Goal: Task Accomplishment & Management: Manage account settings

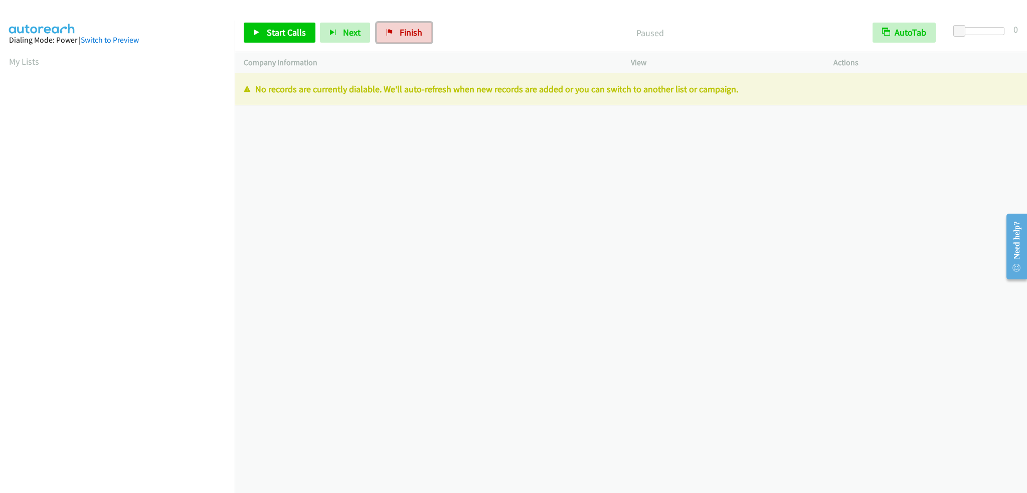
drag, startPoint x: 404, startPoint y: 35, endPoint x: 550, endPoint y: 37, distance: 145.5
click at [404, 35] on span "Finish" at bounding box center [411, 33] width 23 height 12
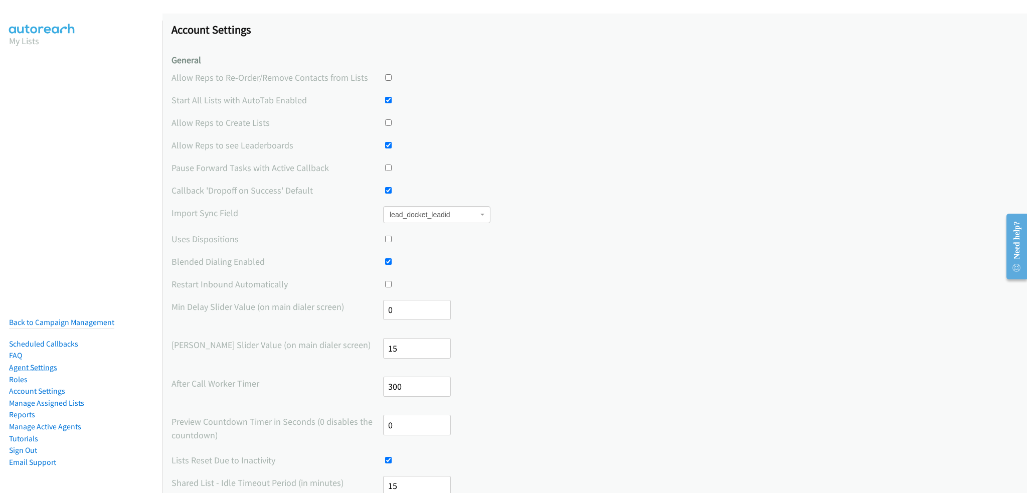
click at [26, 363] on link "Agent Settings" at bounding box center [33, 368] width 48 height 10
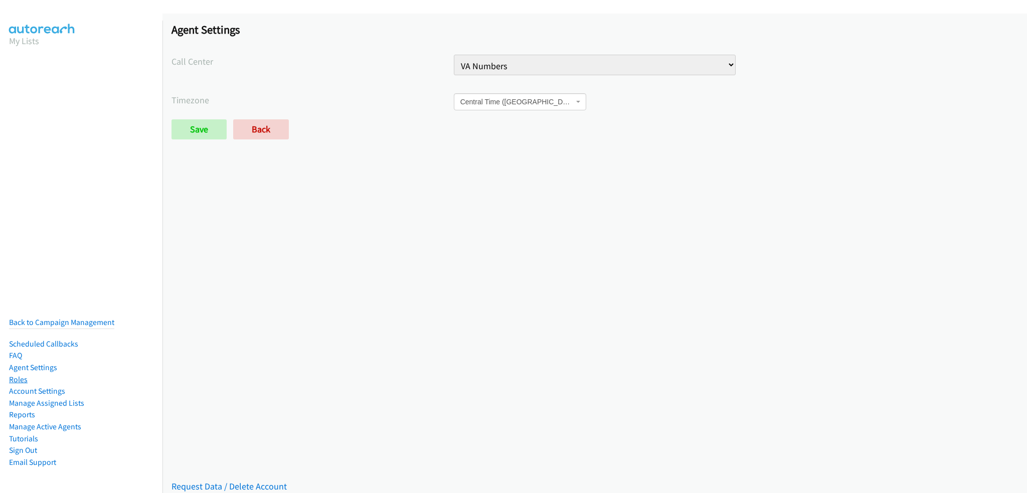
click at [19, 375] on link "Roles" at bounding box center [18, 380] width 19 height 10
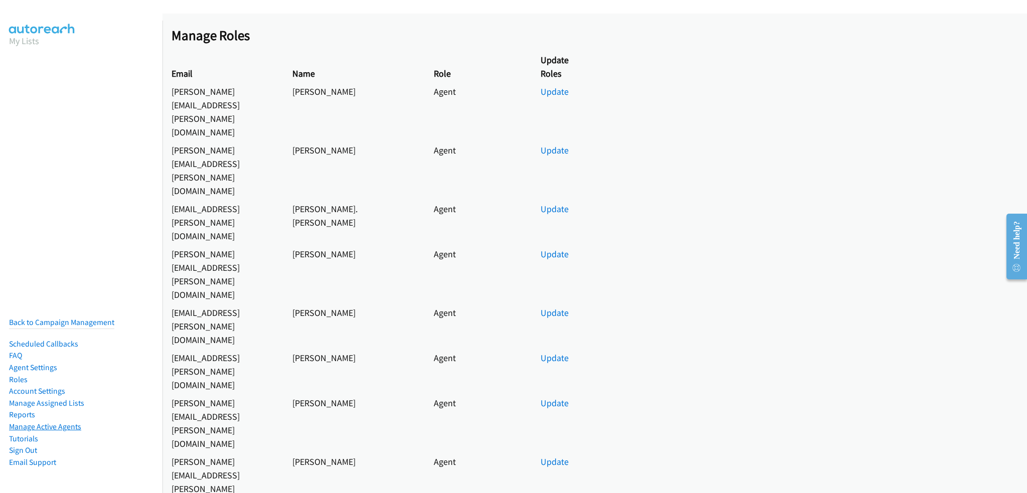
click at [40, 422] on link "Manage Active Agents" at bounding box center [45, 427] width 72 height 10
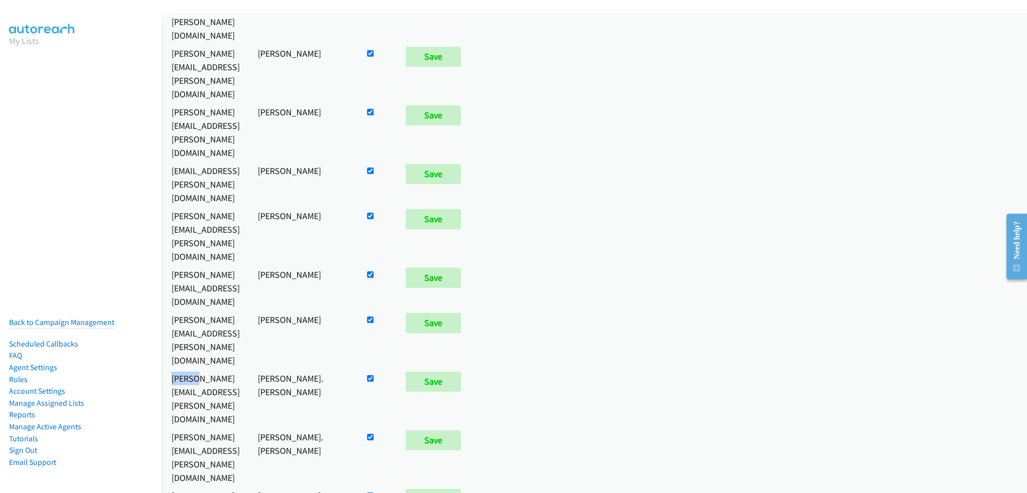
scroll to position [301, 0]
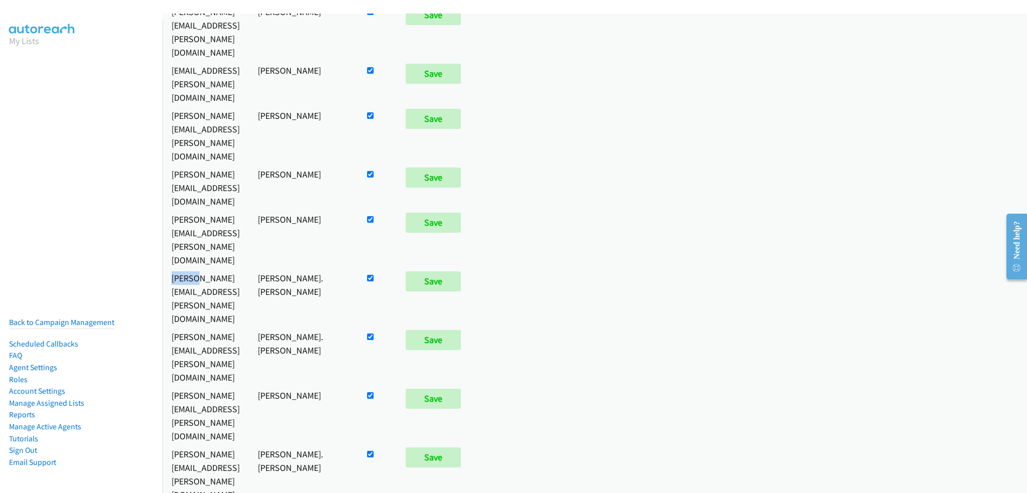
checkbox input "false"
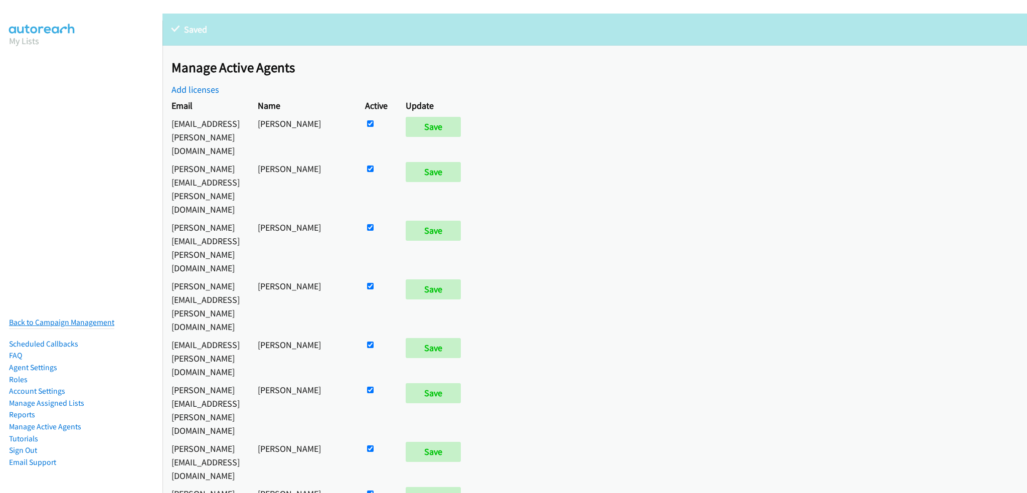
click at [56, 317] on link "Back to Campaign Management" at bounding box center [61, 322] width 105 height 10
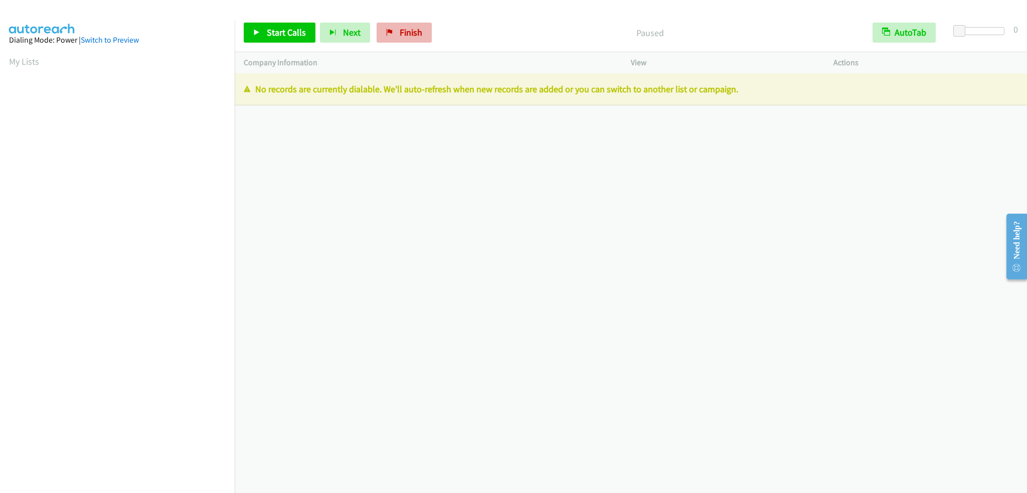
drag, startPoint x: 389, startPoint y: 21, endPoint x: 403, endPoint y: 30, distance: 16.4
click at [391, 22] on div "Start Calls Pause Next Finish Paused AutoTab AutoTab 0" at bounding box center [631, 33] width 792 height 39
click at [421, 35] on link "Finish" at bounding box center [404, 33] width 55 height 20
